Goal: Task Accomplishment & Management: Complete application form

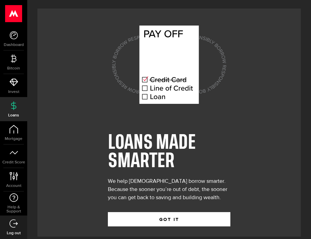
scroll to position [7, 0]
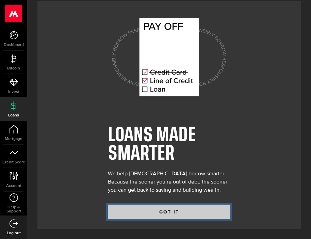
click at [167, 215] on button "GOT IT" at bounding box center [169, 211] width 122 height 14
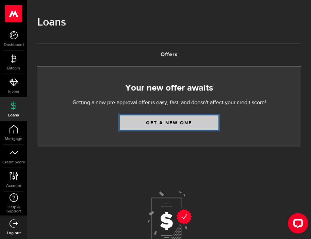
click at [167, 125] on link "Get a new one" at bounding box center [169, 122] width 99 height 14
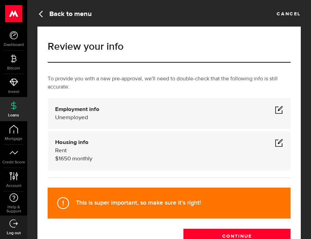
click at [279, 109] on span at bounding box center [279, 109] width 8 height 8
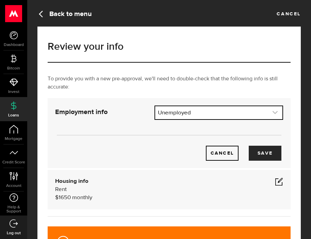
click at [252, 112] on link "expand select" at bounding box center [218, 112] width 127 height 13
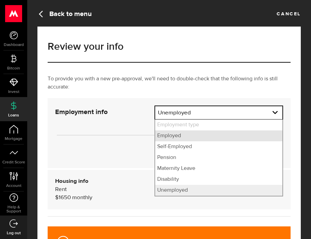
click at [219, 135] on li "Employed" at bounding box center [218, 135] width 127 height 11
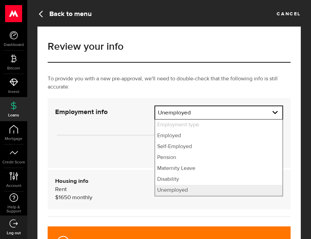
select select "Employed"
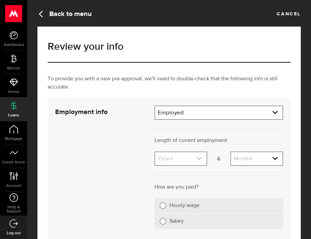
click at [188, 158] on link "expand select" at bounding box center [180, 158] width 51 height 13
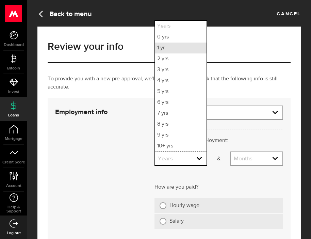
click at [175, 47] on li "1 yr" at bounding box center [180, 47] width 51 height 11
select select "1"
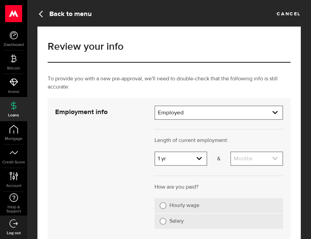
click at [255, 160] on link "expand select" at bounding box center [256, 158] width 51 height 13
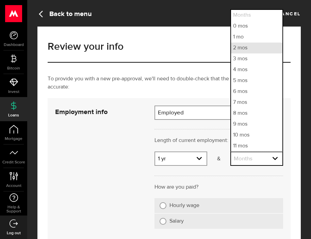
click at [249, 47] on li "2 mos" at bounding box center [256, 47] width 51 height 11
select select "2"
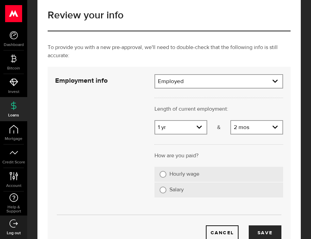
scroll to position [32, 0]
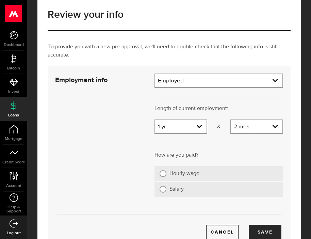
click at [179, 174] on label "Hourly wage" at bounding box center [223, 173] width 108 height 7
click at [166, 174] on input "Hourly wage" at bounding box center [162, 173] width 7 height 7
radio input "true"
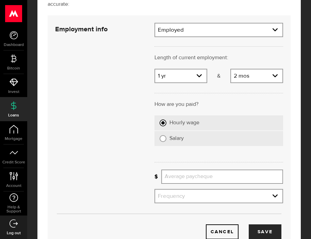
scroll to position [83, 0]
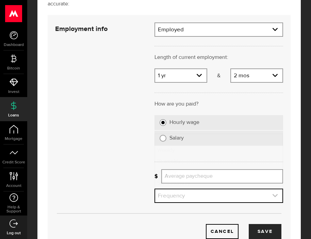
click at [182, 202] on link "expand select" at bounding box center [218, 195] width 127 height 13
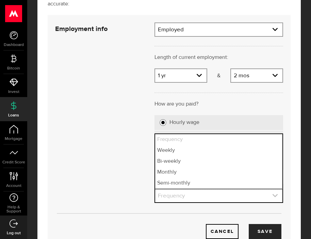
click at [181, 190] on link "expand select" at bounding box center [218, 195] width 127 height 13
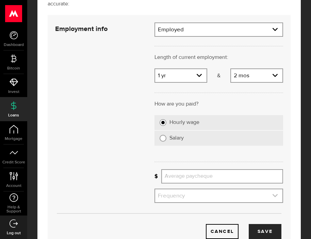
click at [182, 195] on link "expand select" at bounding box center [218, 195] width 127 height 13
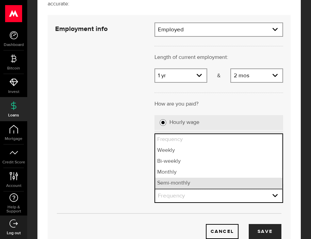
click at [181, 181] on li "Semi-monthly" at bounding box center [218, 182] width 127 height 11
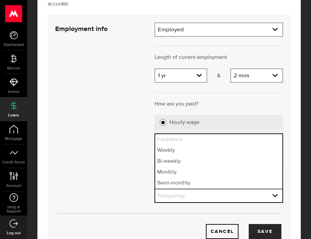
select select "semi_monthly"
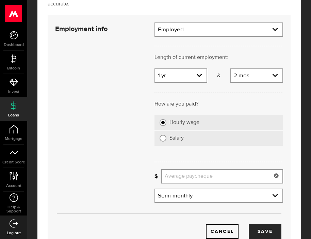
click at [185, 179] on input "Average paycheque" at bounding box center [222, 176] width 122 height 14
type input "1,250"
click at [254, 227] on button "Save" at bounding box center [265, 231] width 33 height 15
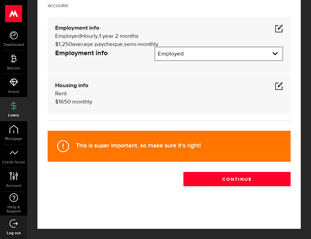
scroll to position [65, 0]
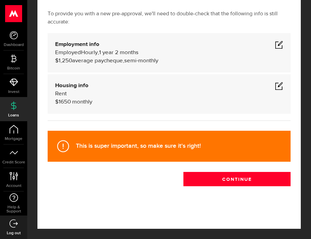
click at [279, 85] on span at bounding box center [279, 86] width 8 height 8
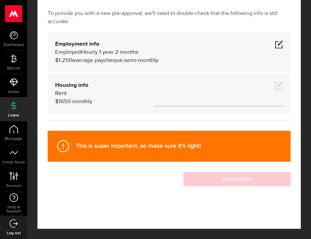
scroll to position [83, 0]
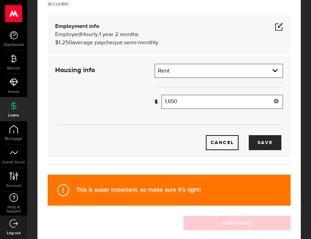
type input "1650"
click at [187, 99] on input "1650" at bounding box center [222, 102] width 122 height 14
type input "3,000"
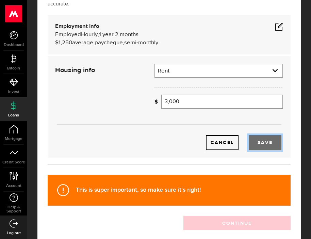
click at [261, 137] on button "Save" at bounding box center [265, 142] width 33 height 15
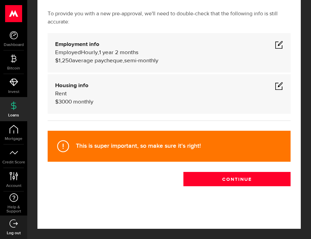
scroll to position [65, 0]
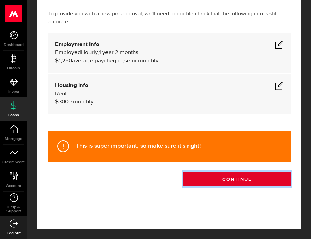
click at [256, 176] on button "Continue" at bounding box center [236, 179] width 107 height 14
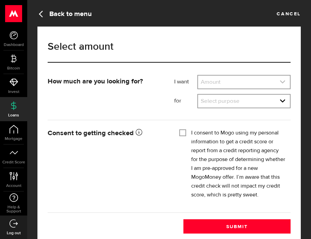
click at [242, 85] on link "expand select" at bounding box center [244, 81] width 92 height 13
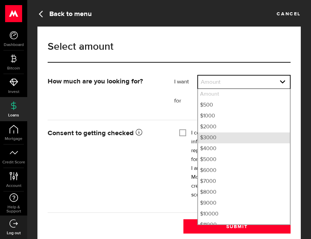
click at [229, 136] on li "$3000" at bounding box center [244, 137] width 92 height 11
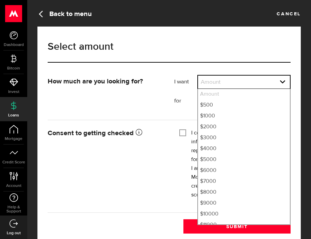
select select "3000"
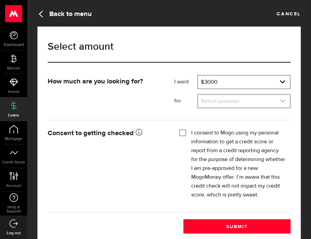
click at [236, 99] on link "expand select" at bounding box center [244, 101] width 92 height 13
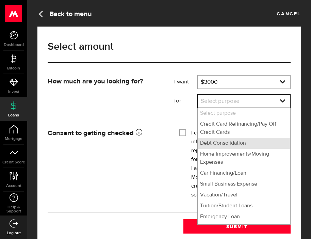
click at [223, 144] on li "Debt Consolidation" at bounding box center [244, 143] width 92 height 11
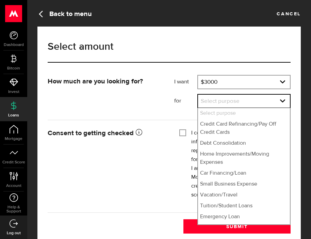
select select "Debt Consolidation"
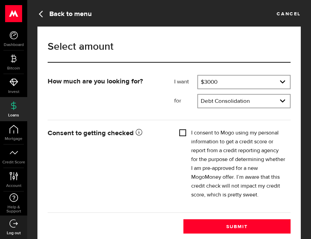
click at [182, 132] on input "I consent to Mogo using my personal information to get a credit score or report…" at bounding box center [182, 132] width 7 height 7
checkbox input "true"
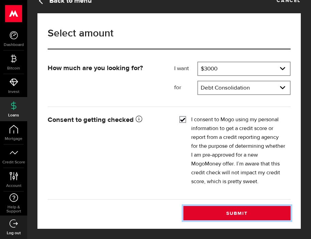
click at [217, 216] on button "Submit" at bounding box center [236, 213] width 107 height 14
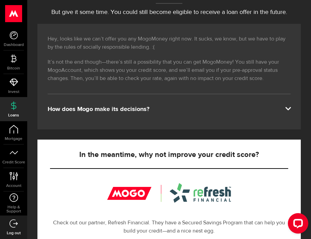
scroll to position [99, 0]
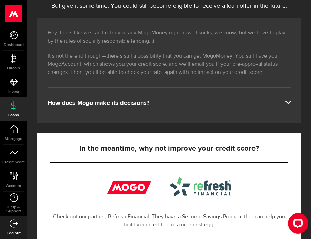
click at [272, 110] on div "Hey, looks like we can’t offer you any MogoMoney right now. It sucks, we know, …" at bounding box center [168, 70] width 263 height 105
